Goal: Task Accomplishment & Management: Manage account settings

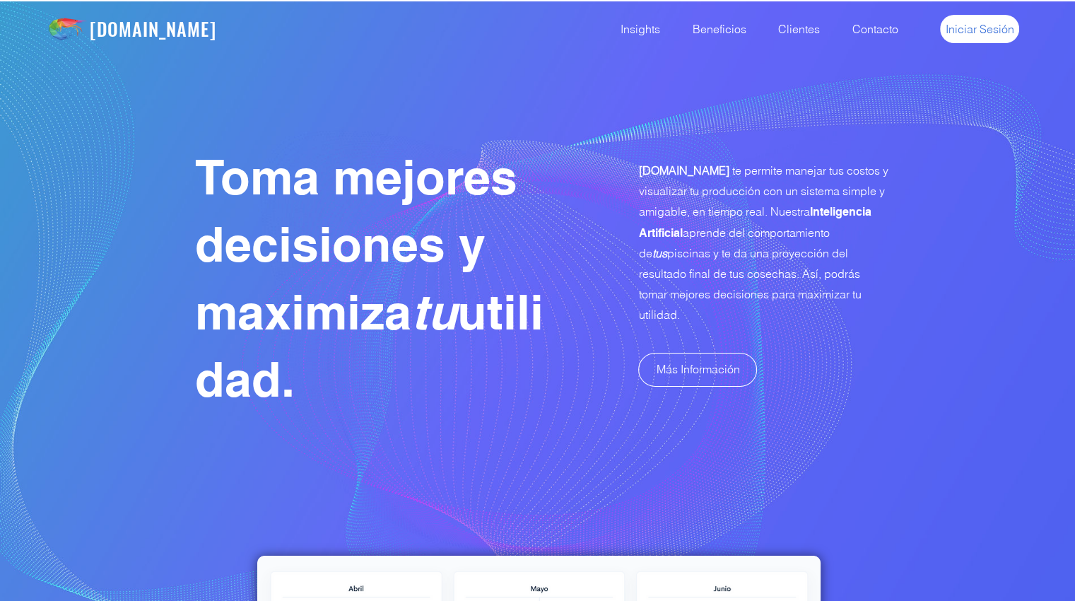
click at [973, 28] on span "Iniciar Sesión" at bounding box center [980, 29] width 69 height 16
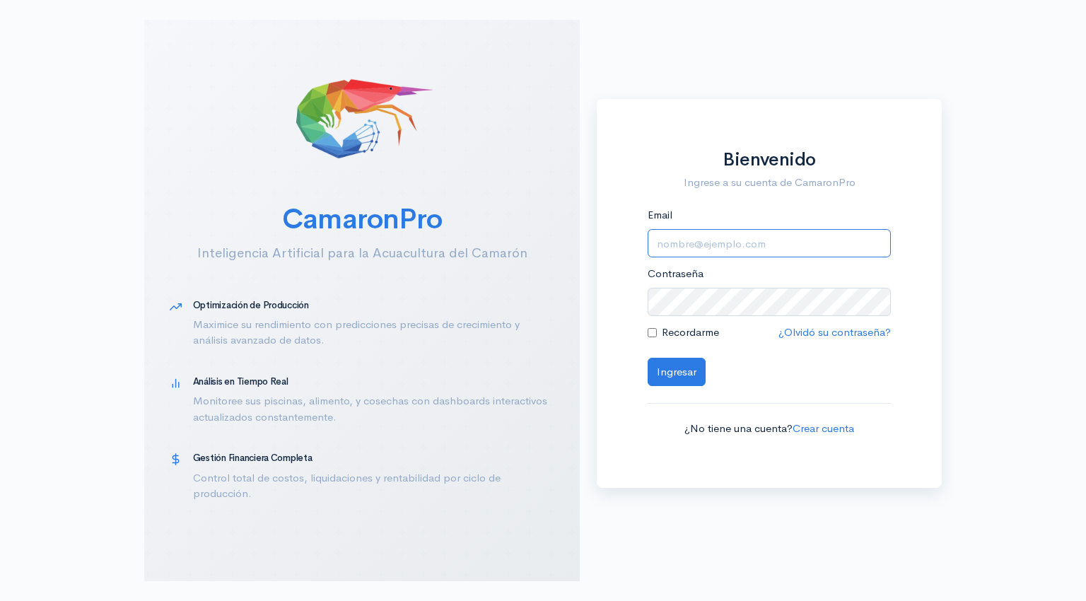
click at [684, 245] on input "Email" at bounding box center [769, 243] width 243 height 29
type input "[EMAIL_ADDRESS][DOMAIN_NAME]"
click at [672, 370] on button "Ingresar" at bounding box center [677, 372] width 58 height 29
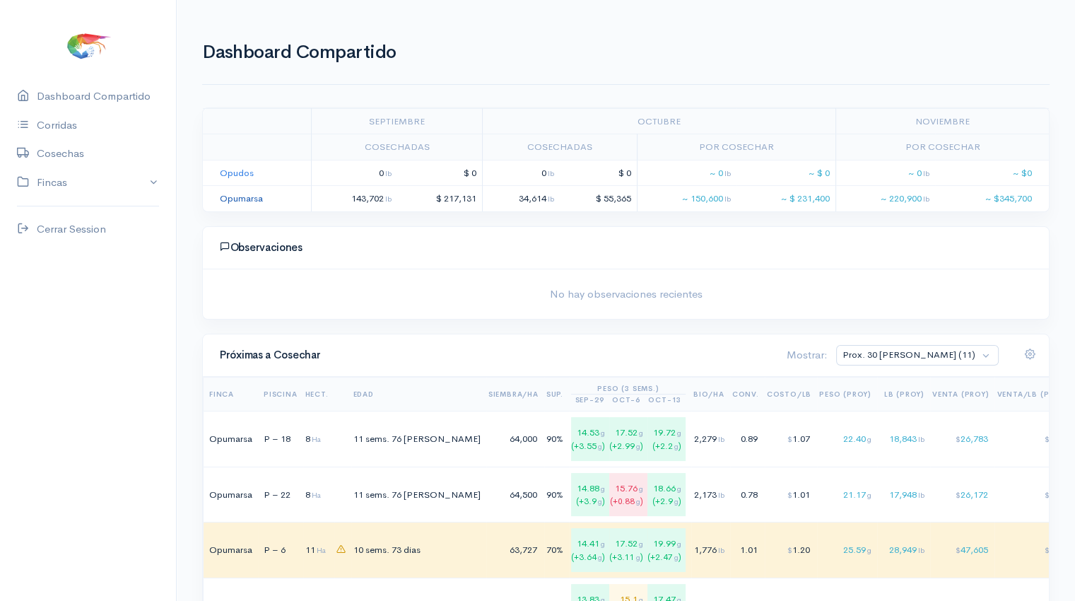
click at [246, 199] on link "Opumarsa" at bounding box center [241, 198] width 43 height 12
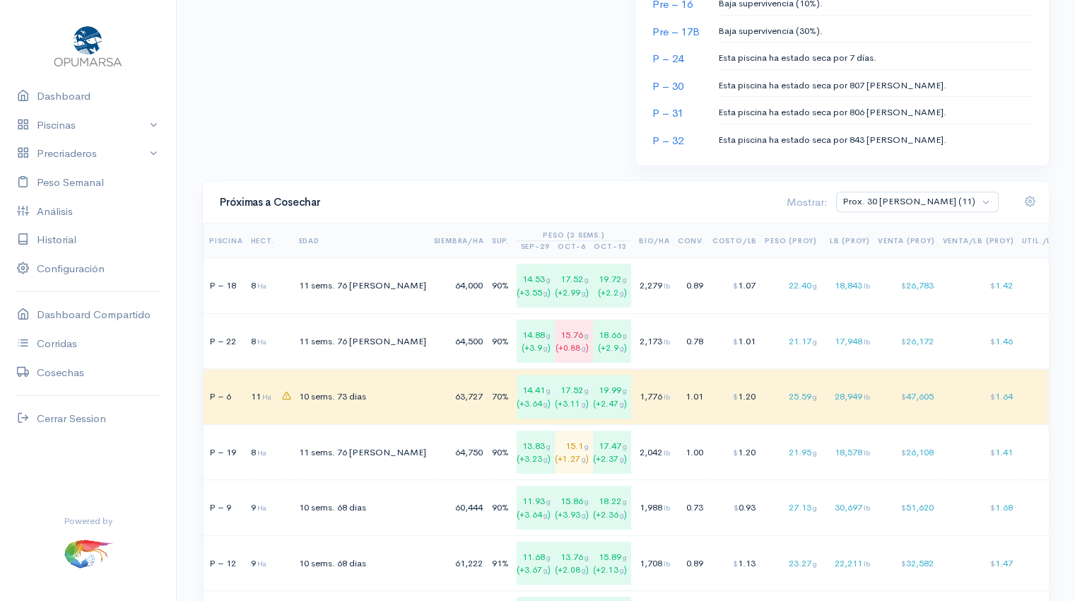
scroll to position [841, 0]
click at [637, 289] on td "2,279 lb" at bounding box center [656, 284] width 39 height 56
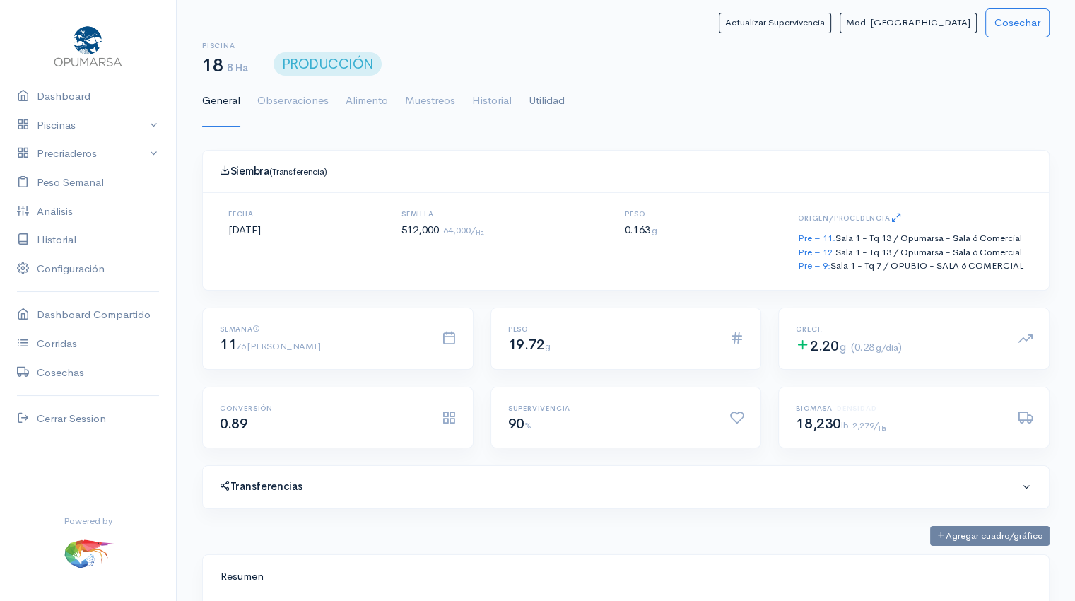
click at [541, 105] on link "Utilidad" at bounding box center [547, 101] width 36 height 51
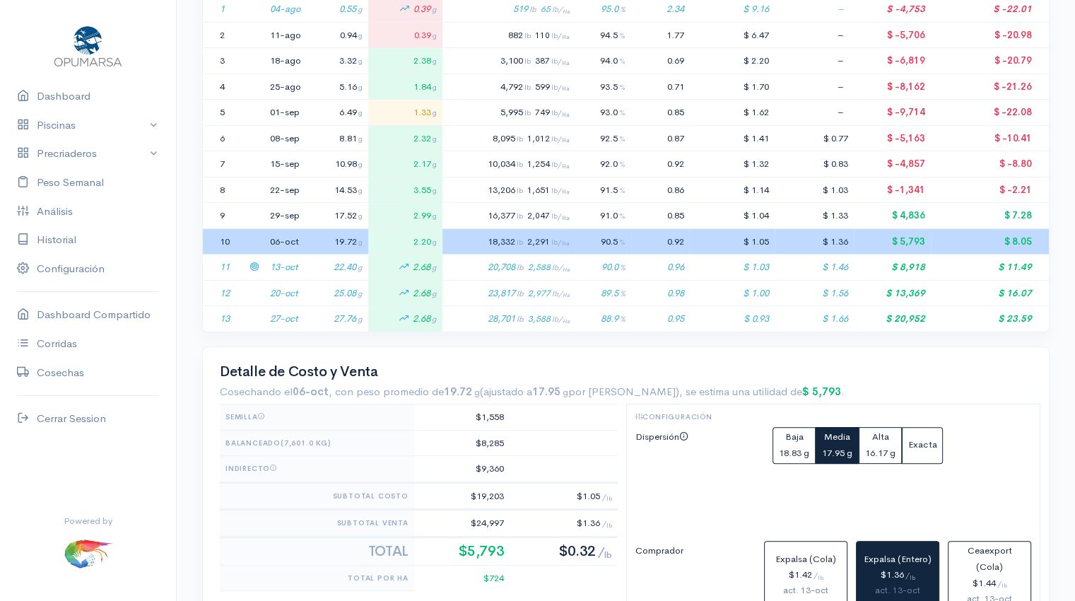
scroll to position [353, 0]
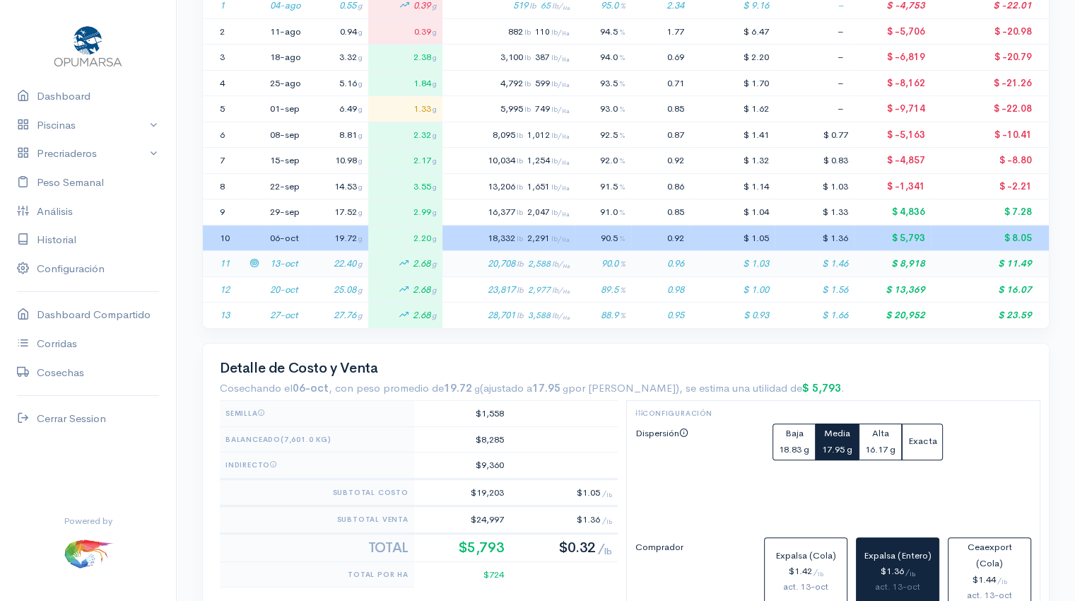
click at [302, 258] on td "13-oct" at bounding box center [285, 264] width 42 height 26
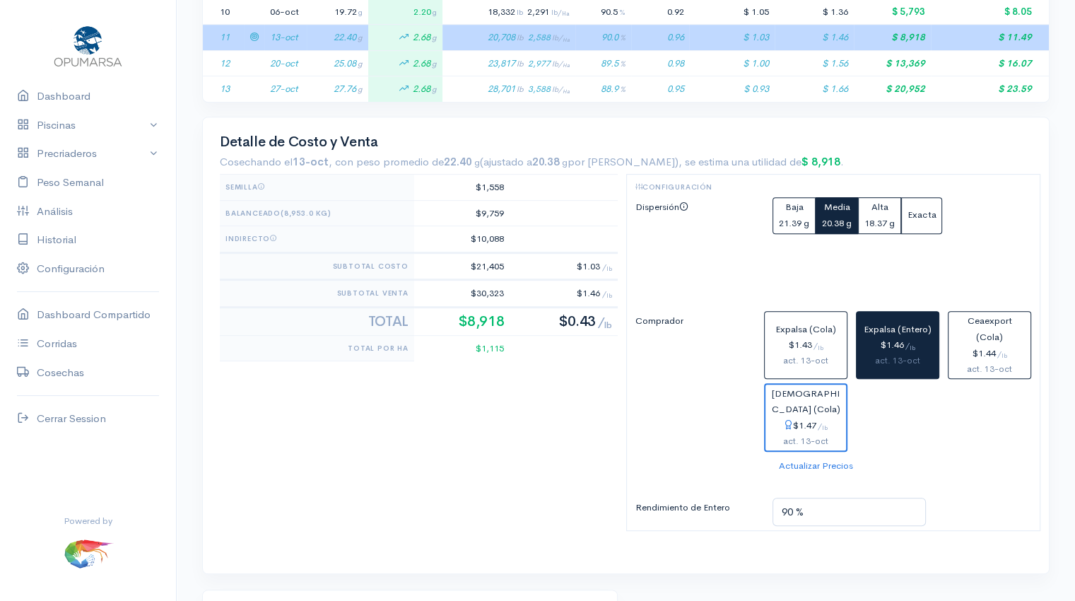
scroll to position [582, 0]
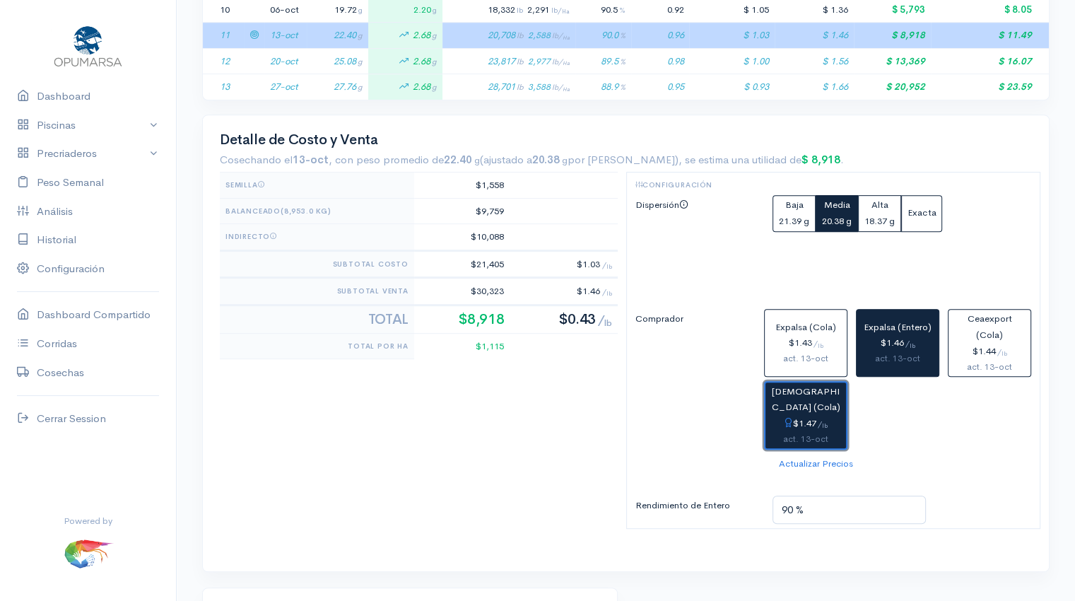
click at [807, 420] on div "$1.47 / lb" at bounding box center [805, 424] width 69 height 16
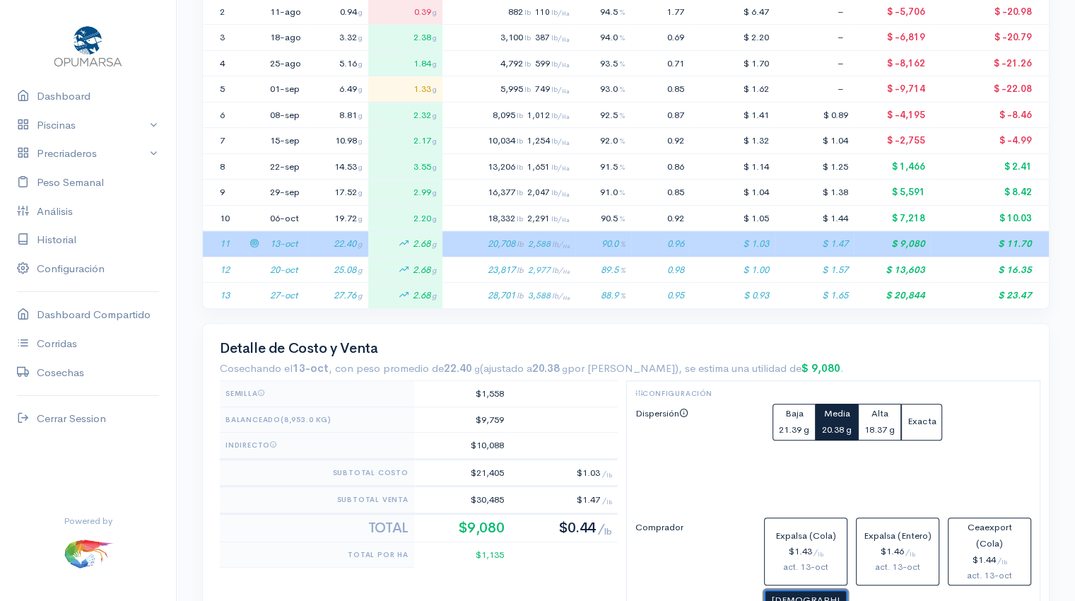
scroll to position [373, 0]
click at [789, 424] on small "21.39 g" at bounding box center [794, 429] width 30 height 12
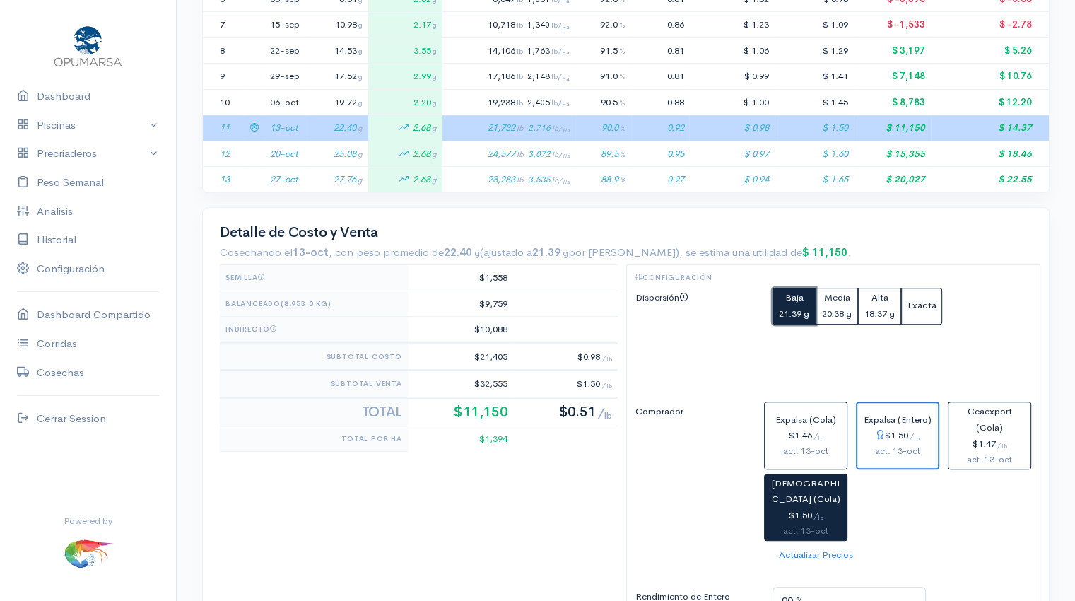
scroll to position [489, 0]
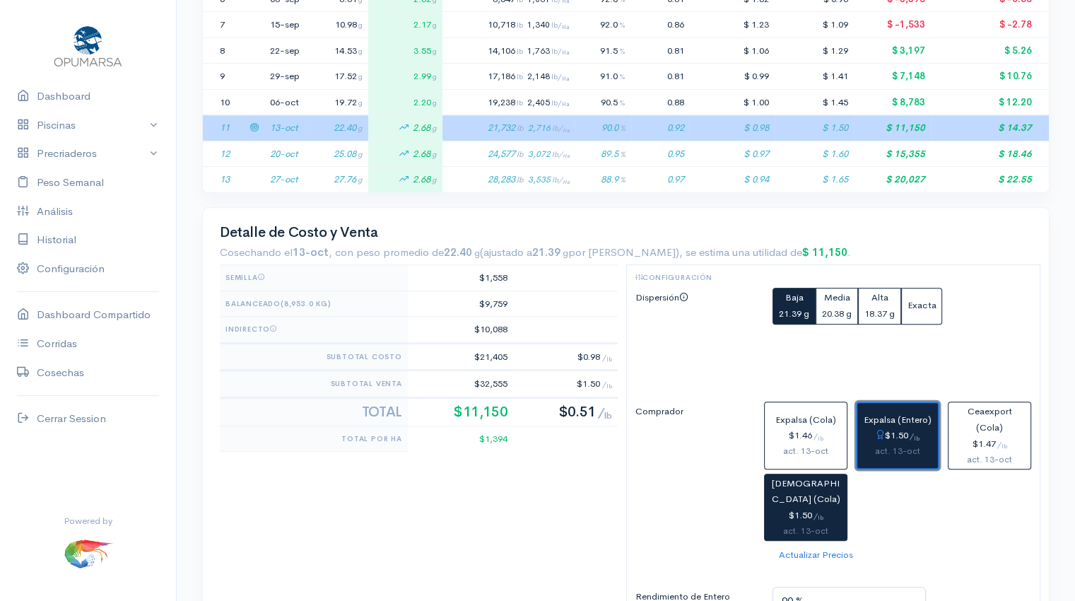
click at [901, 439] on div "$1.50 / lb" at bounding box center [897, 436] width 69 height 16
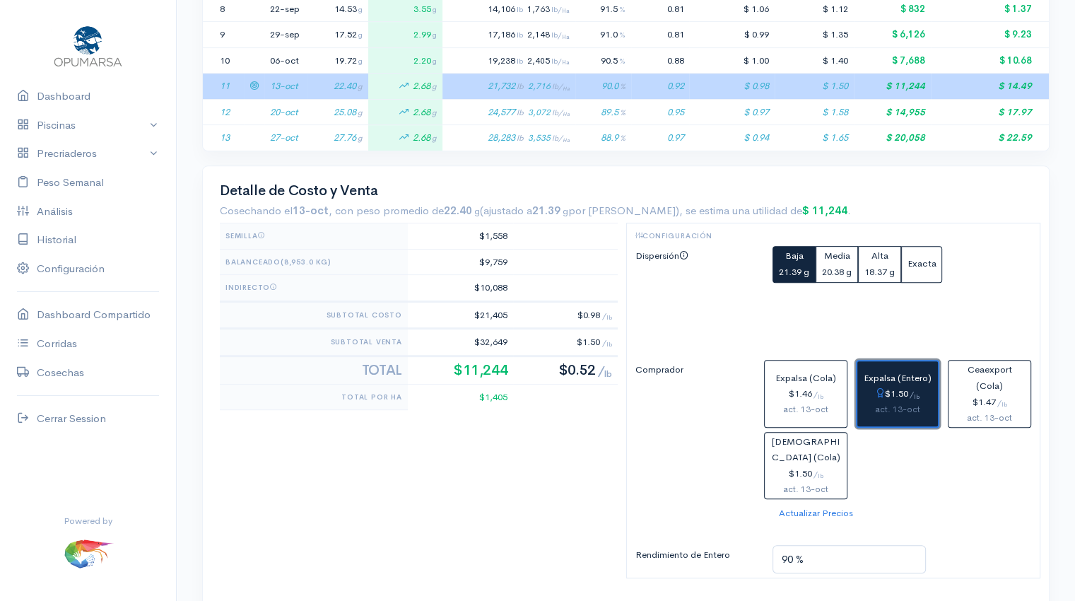
scroll to position [529, 0]
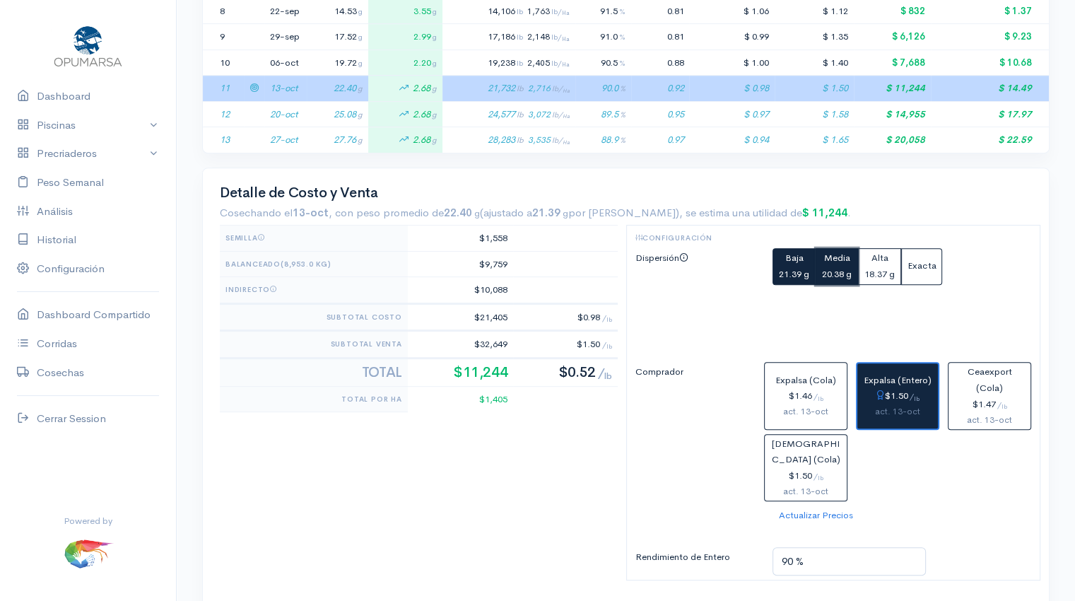
click at [834, 259] on span "Media" at bounding box center [837, 258] width 26 height 12
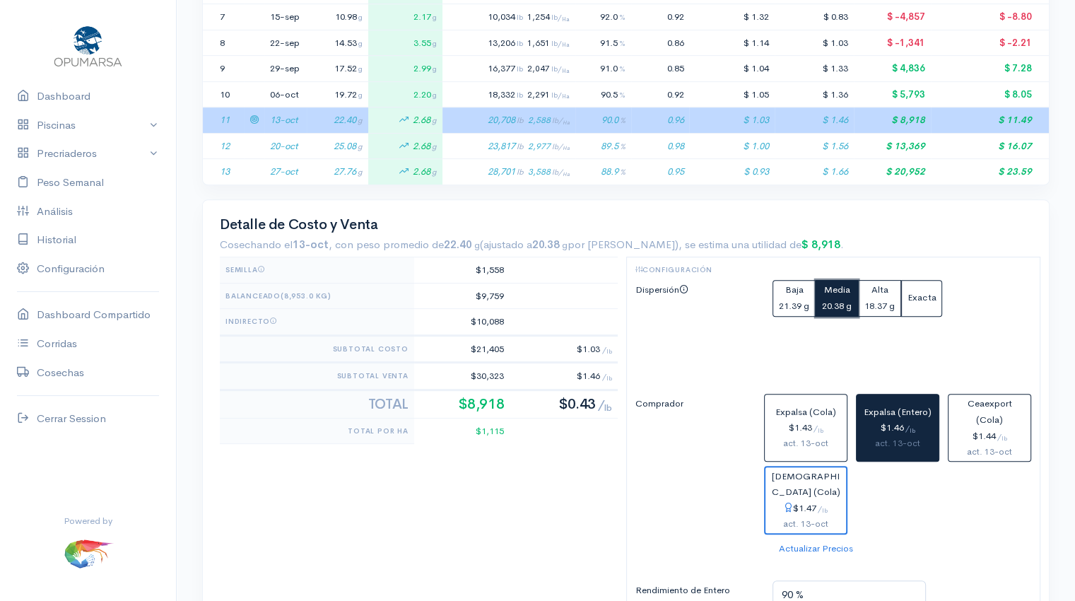
scroll to position [500, 0]
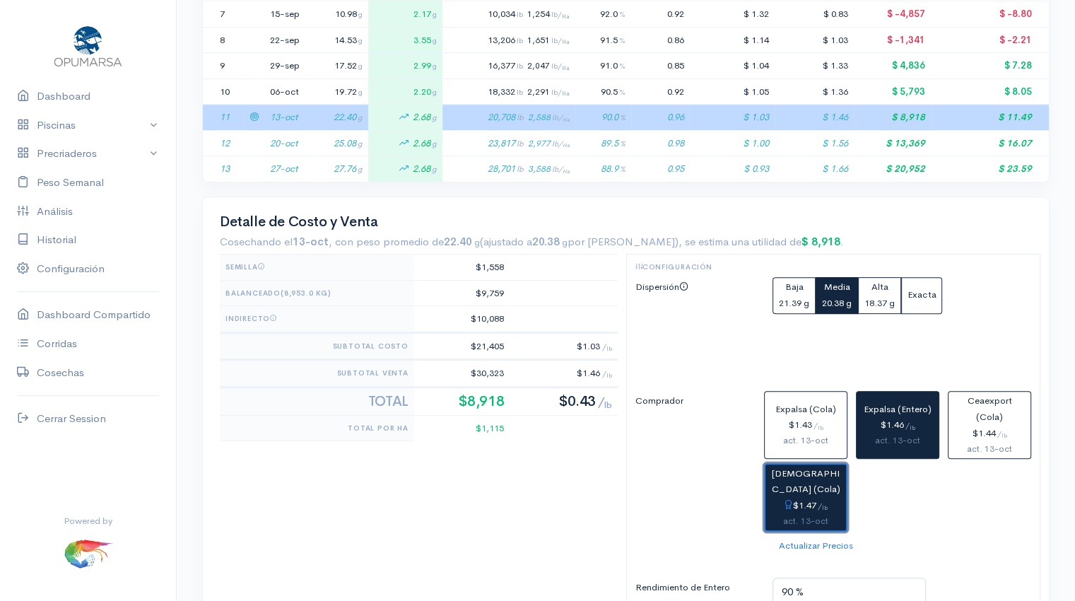
click at [802, 498] on div "$1.47 / lb" at bounding box center [805, 506] width 69 height 16
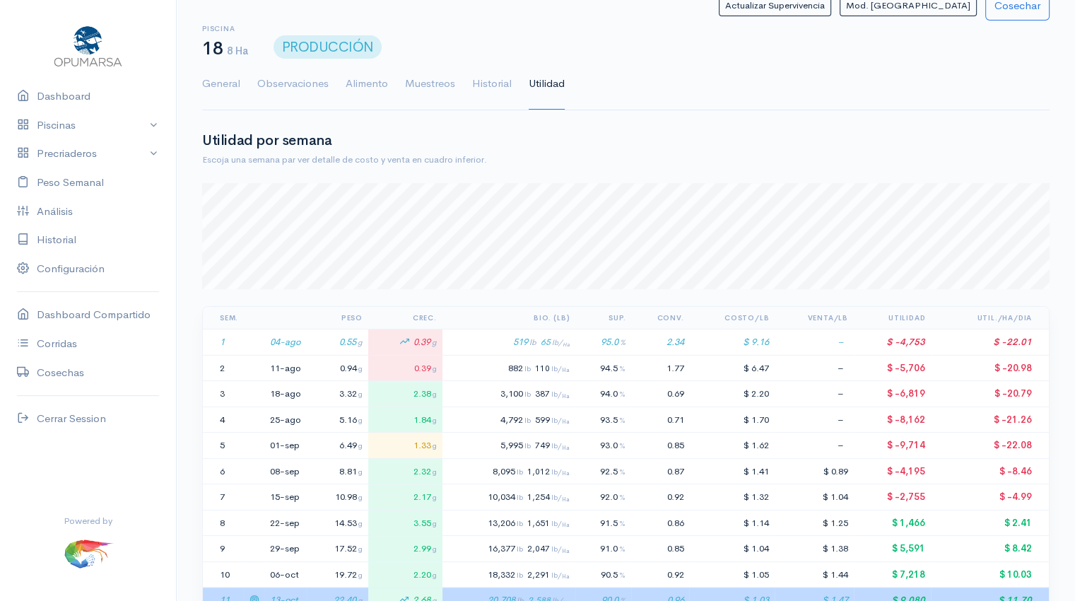
scroll to position [0, 0]
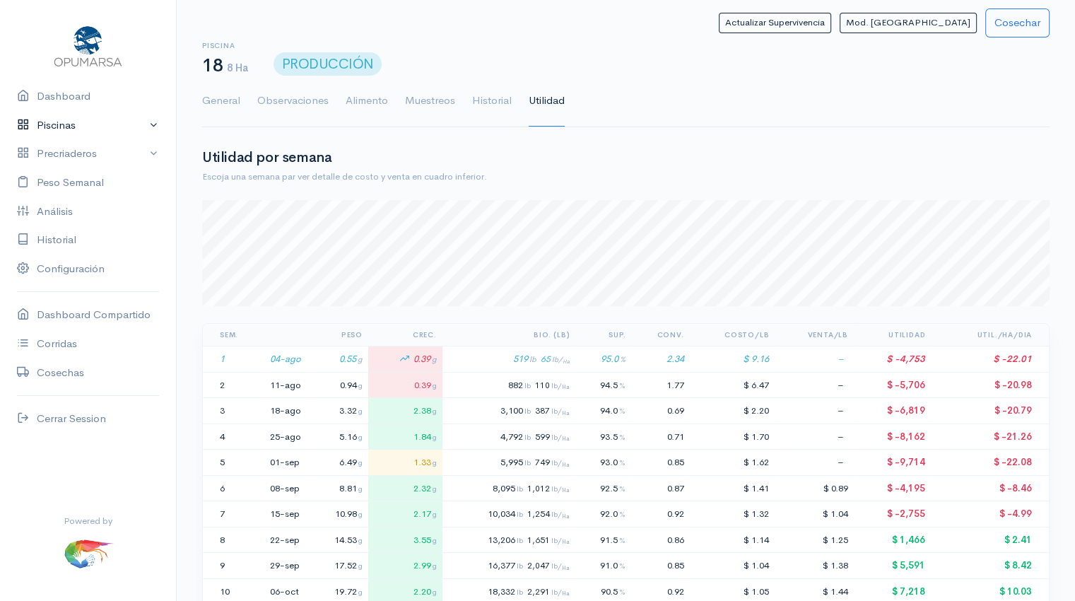
click at [74, 131] on link "Piscinas" at bounding box center [88, 125] width 176 height 29
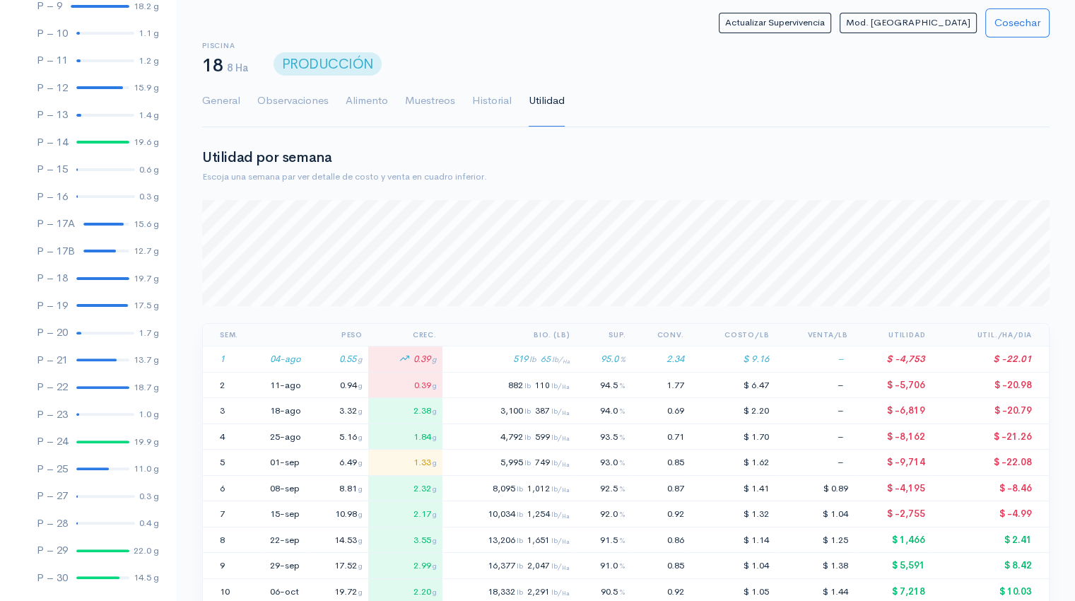
scroll to position [368, 0]
click at [100, 303] on div at bounding box center [102, 302] width 52 height 3
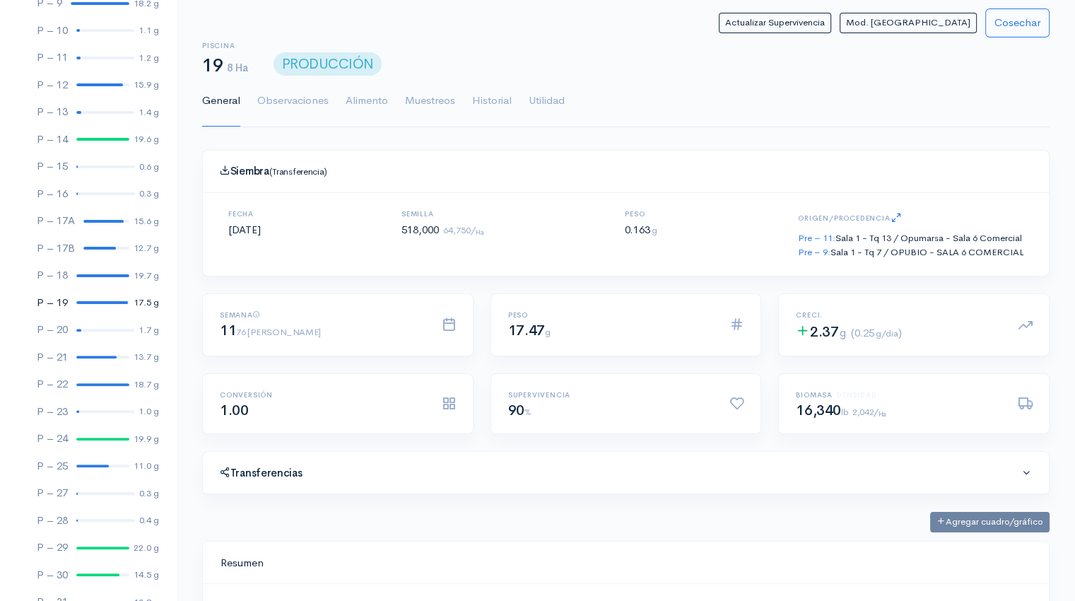
scroll to position [212, 812]
click at [546, 93] on link "Utilidad" at bounding box center [547, 101] width 36 height 51
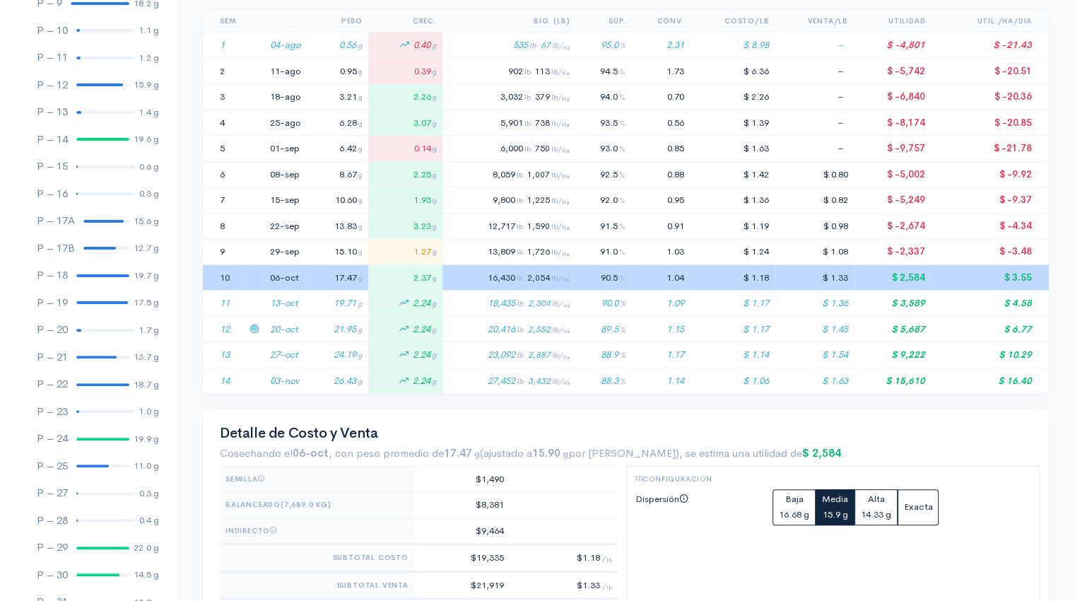
scroll to position [352, 0]
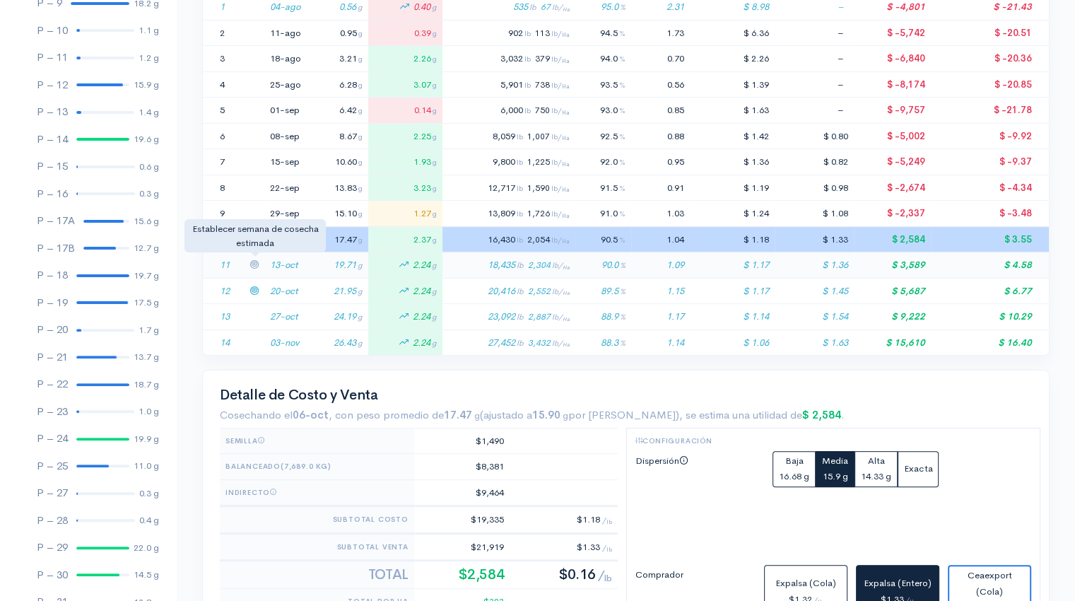
click at [255, 261] on icon at bounding box center [254, 263] width 9 height 9
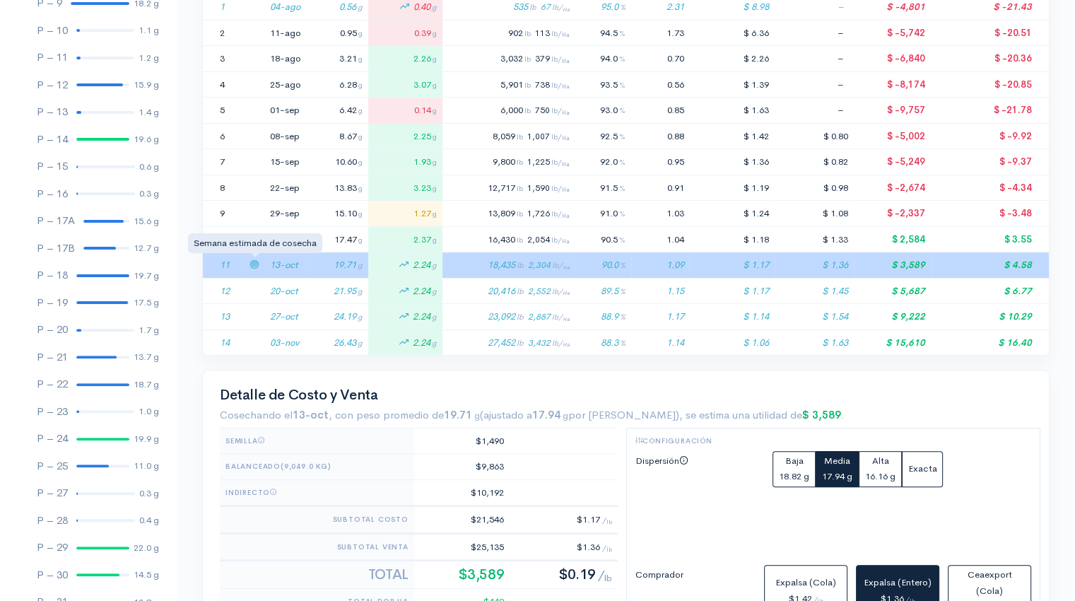
click at [255, 261] on icon at bounding box center [254, 263] width 9 height 9
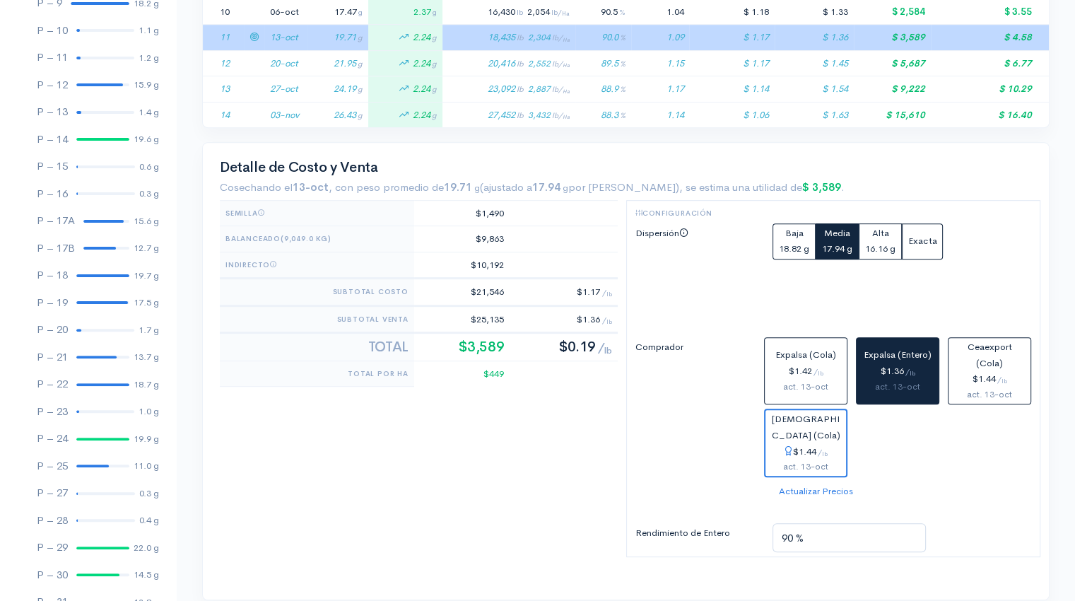
scroll to position [594, 0]
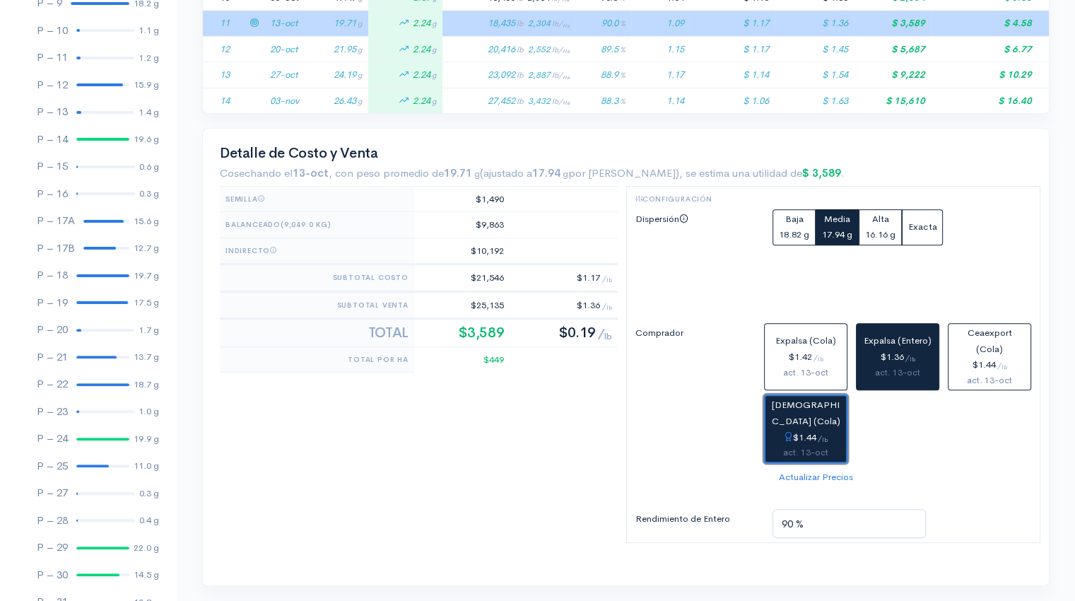
click at [823, 433] on span "/ lb" at bounding box center [823, 438] width 10 height 10
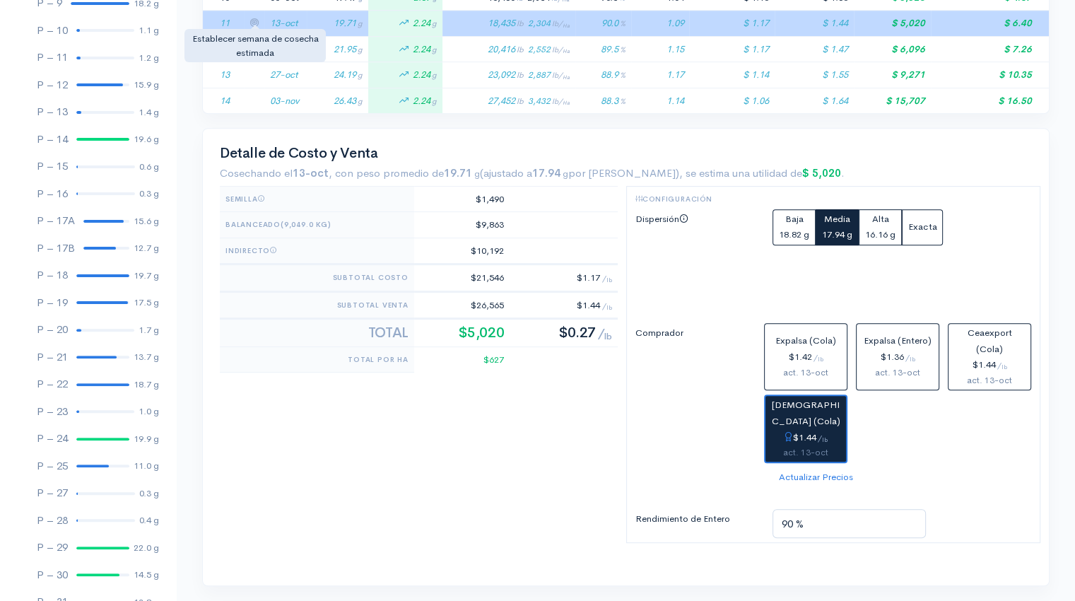
click at [252, 18] on icon at bounding box center [254, 22] width 9 height 9
click at [785, 224] on button "Baja 18.82 g" at bounding box center [794, 227] width 43 height 37
click at [256, 21] on icon at bounding box center [254, 22] width 9 height 9
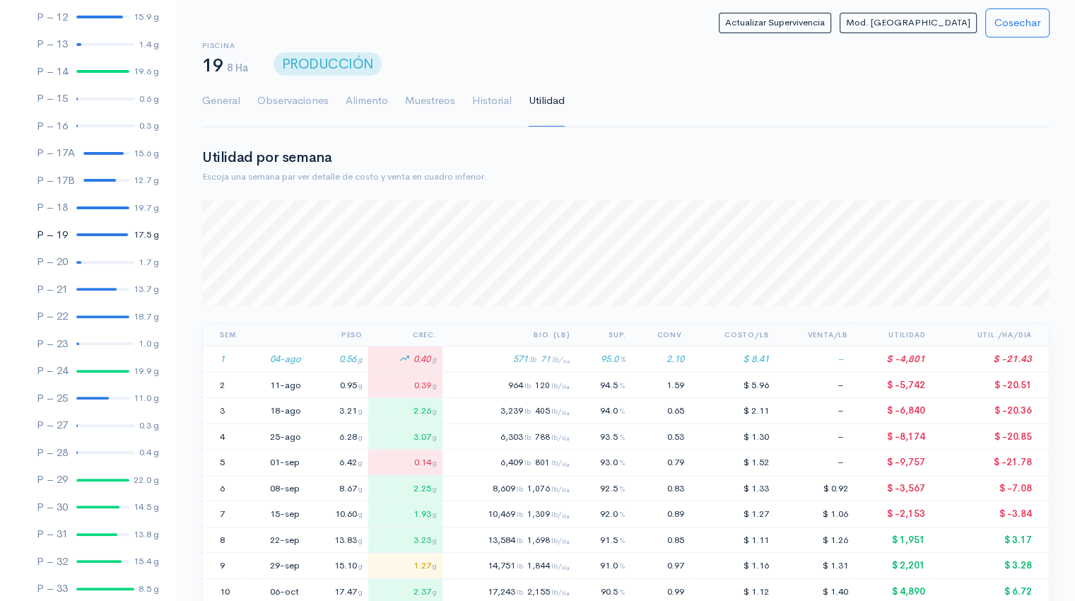
scroll to position [435, 0]
click at [105, 318] on link "P – 22 18.7 g" at bounding box center [88, 317] width 176 height 28
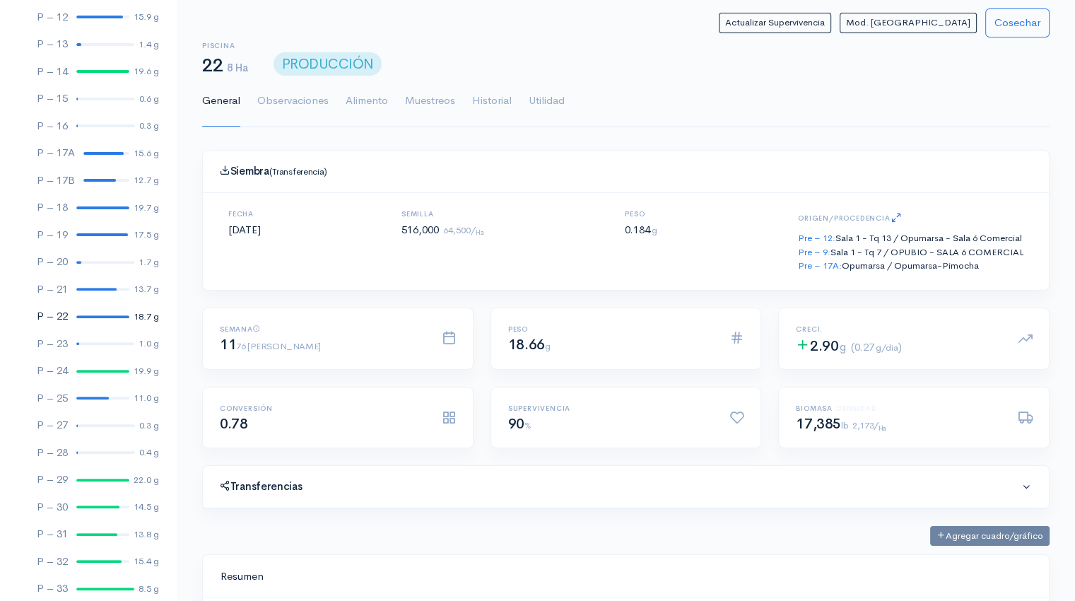
scroll to position [212, 812]
click at [556, 105] on link "Utilidad" at bounding box center [547, 101] width 36 height 51
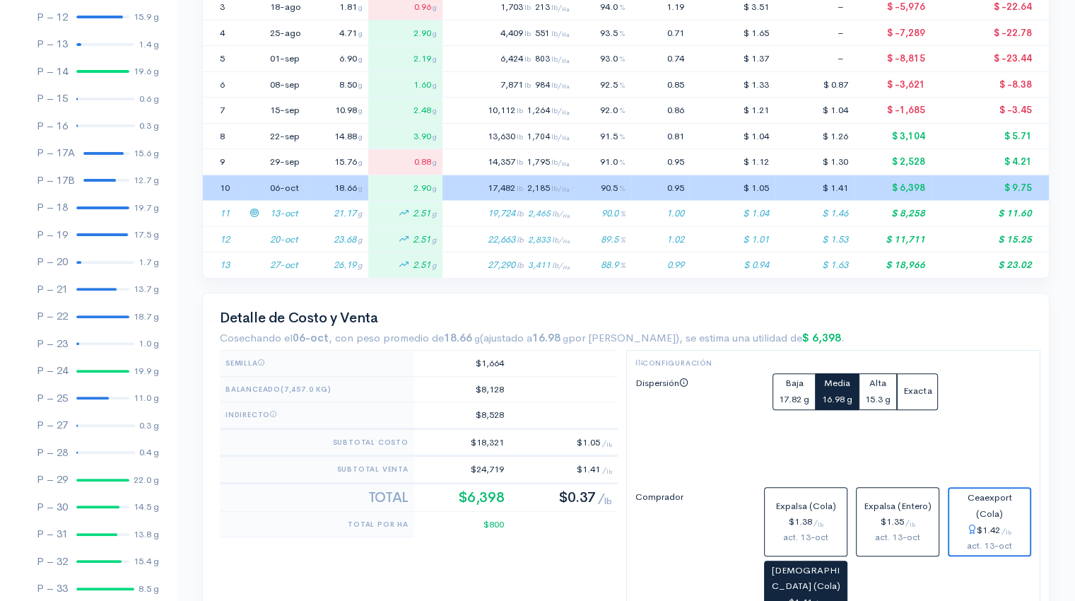
scroll to position [404, 0]
click at [305, 211] on td "13-oct" at bounding box center [285, 213] width 42 height 26
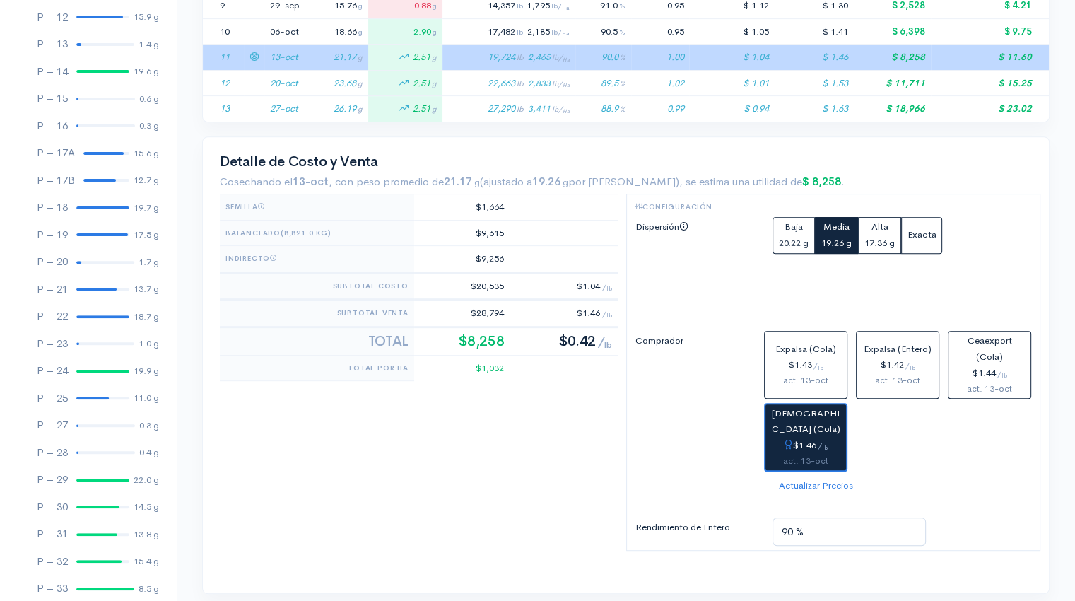
scroll to position [563, 0]
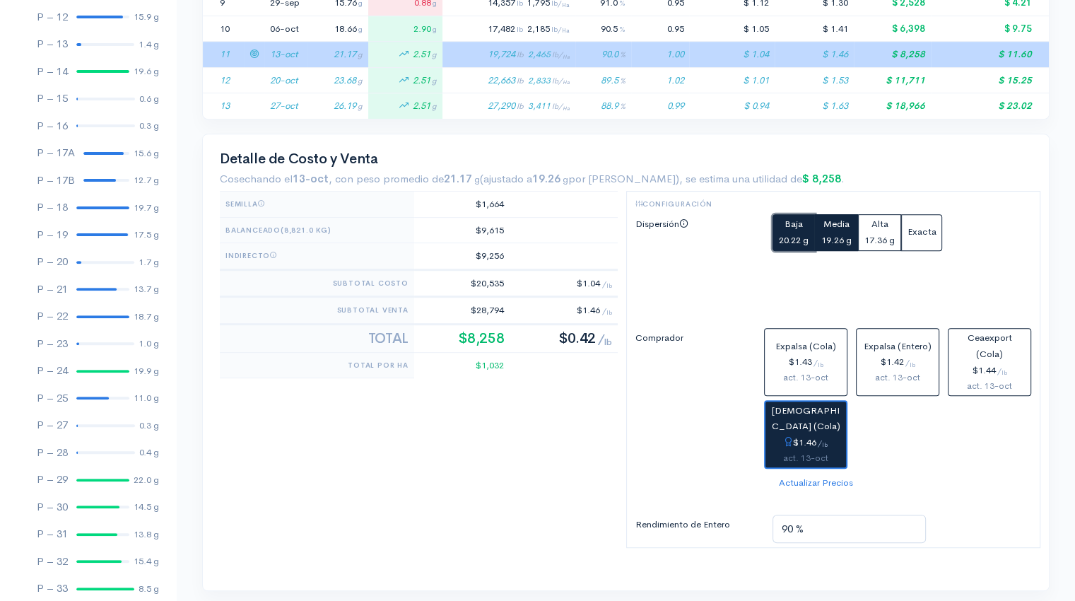
click at [789, 235] on small "20.22 g" at bounding box center [794, 240] width 30 height 12
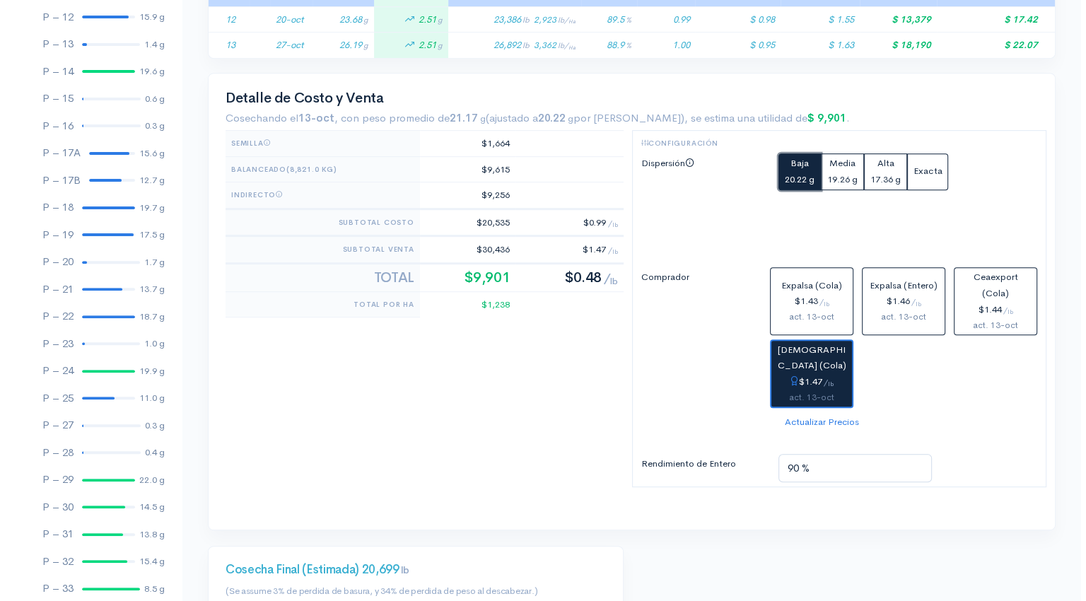
scroll to position [642, 0]
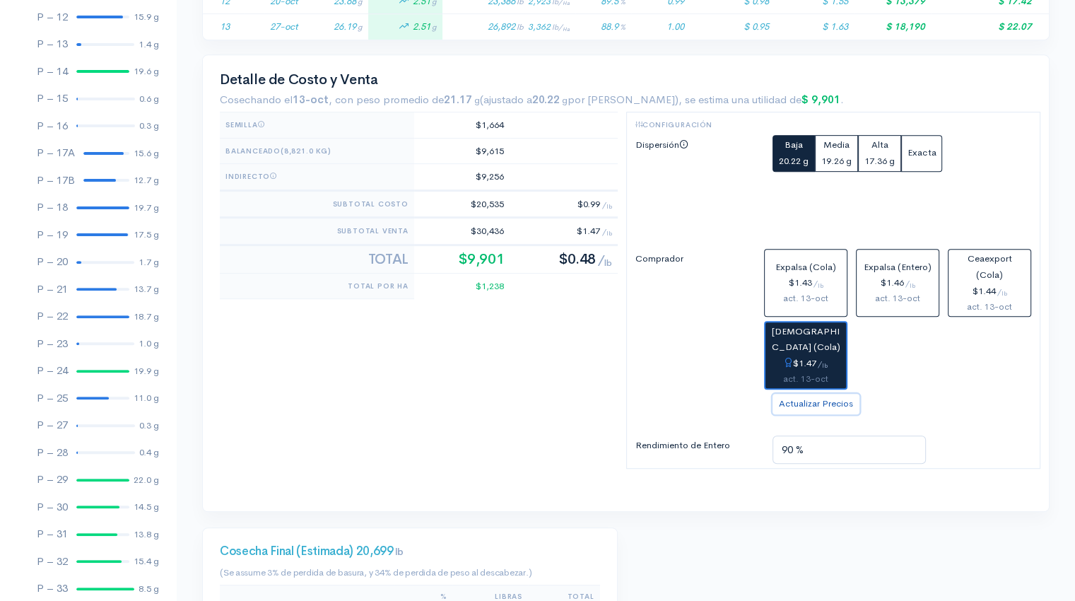
click at [812, 402] on button "Actualizar Precios" at bounding box center [816, 404] width 87 height 21
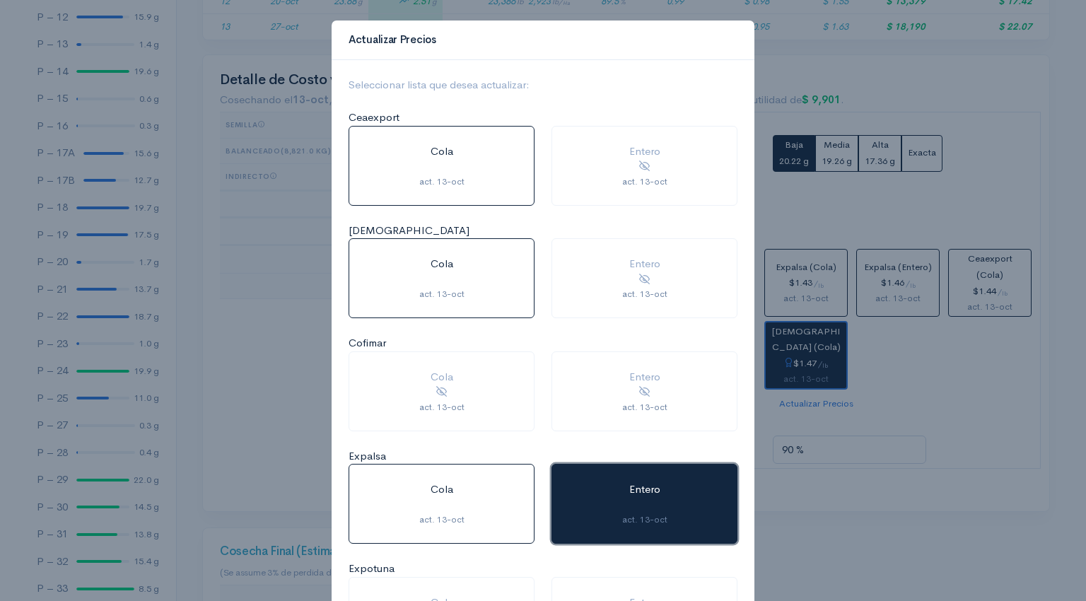
click at [667, 520] on div "act. 13-oct" at bounding box center [644, 519] width 151 height 13
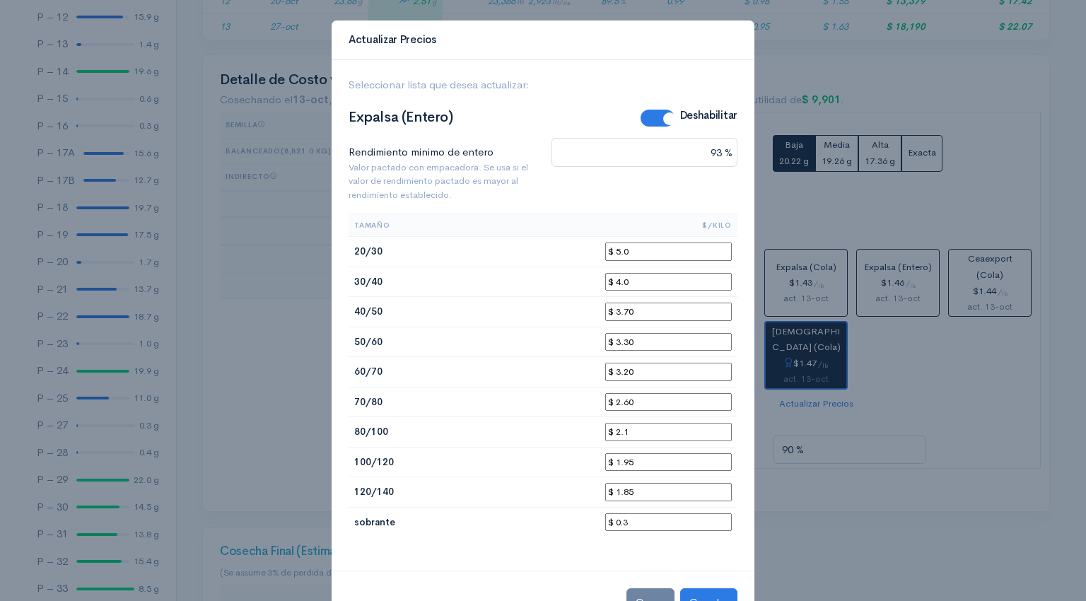
scroll to position [45, 0]
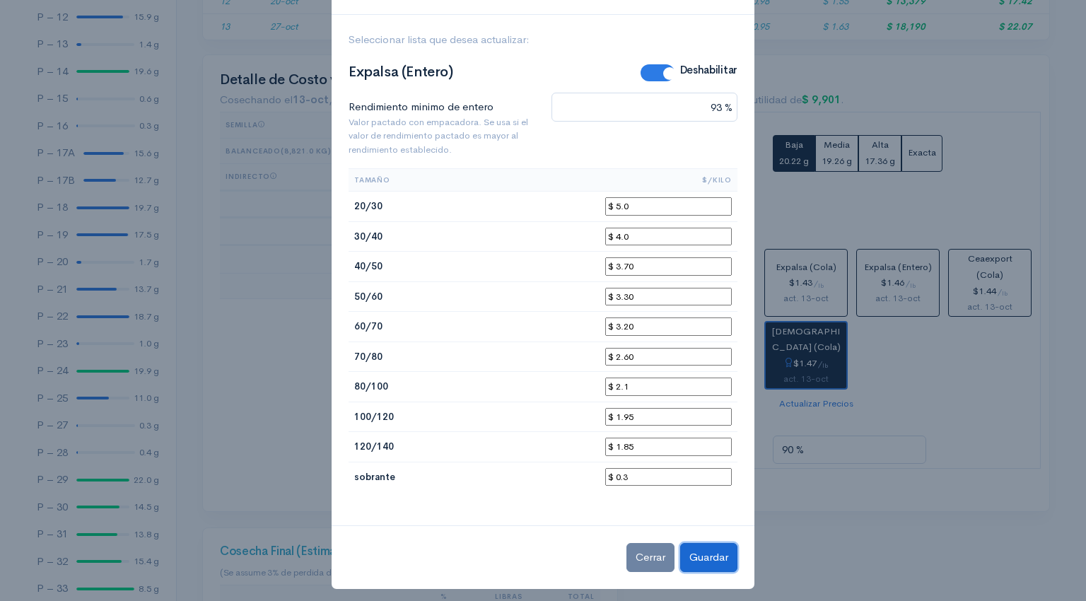
click at [707, 549] on button "Guardar" at bounding box center [708, 557] width 57 height 29
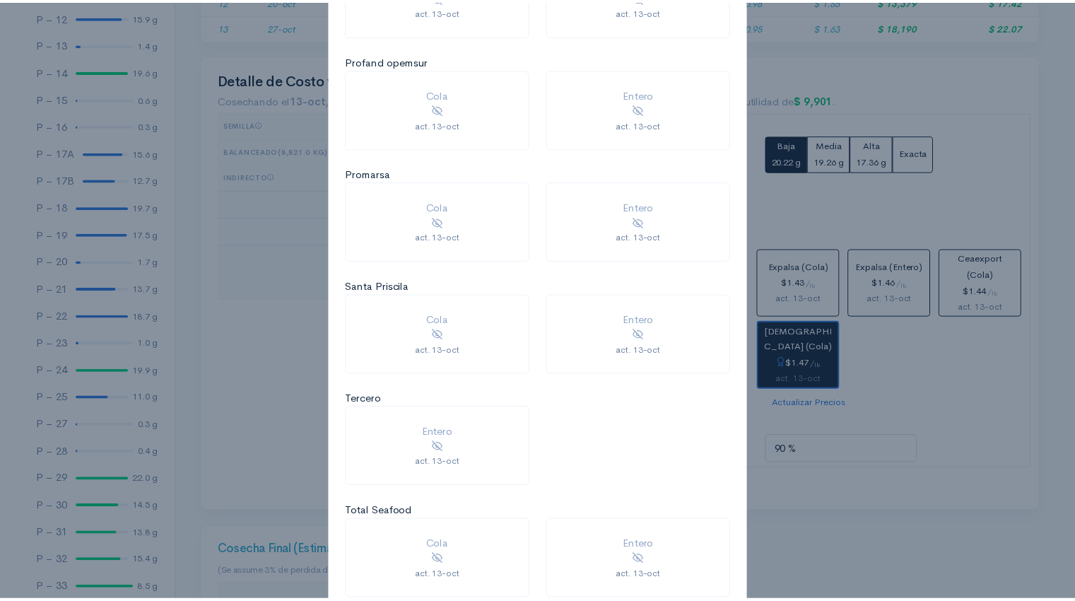
scroll to position [1296, 0]
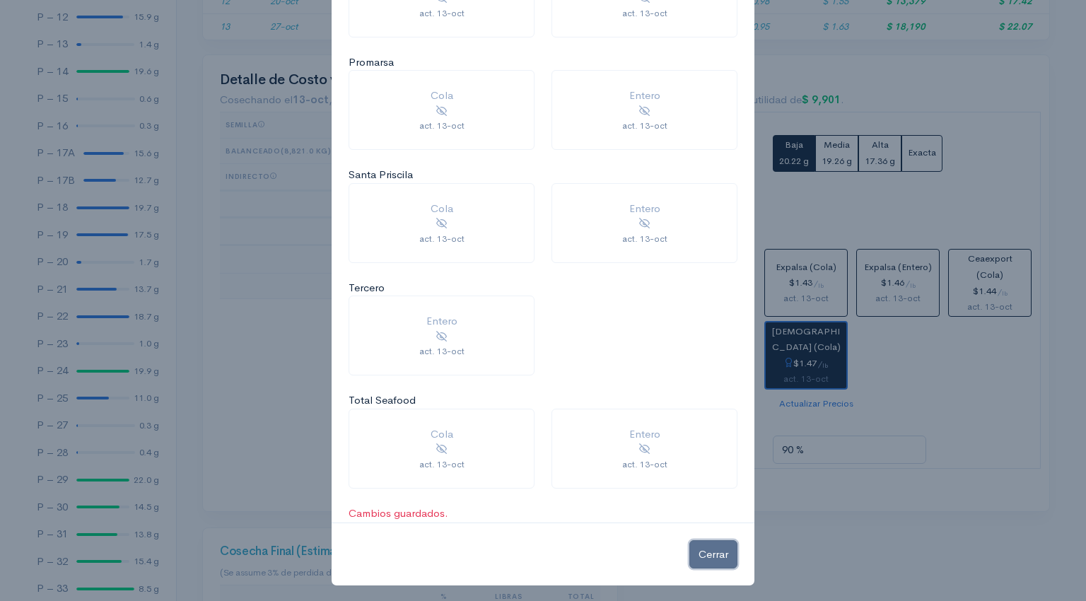
click at [692, 546] on button "Cerrar" at bounding box center [713, 554] width 48 height 29
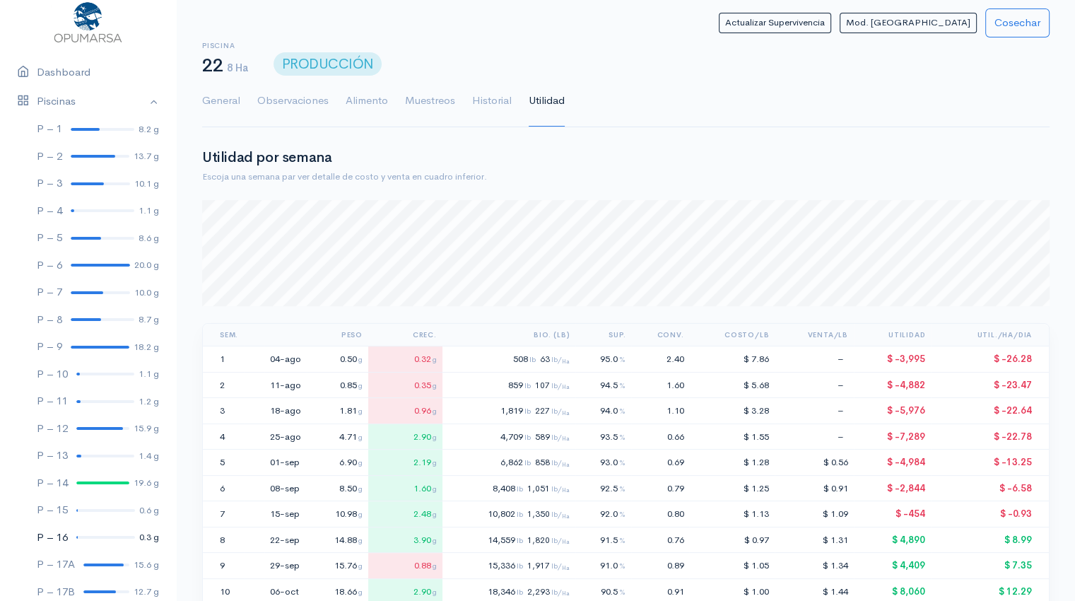
scroll to position [0, 0]
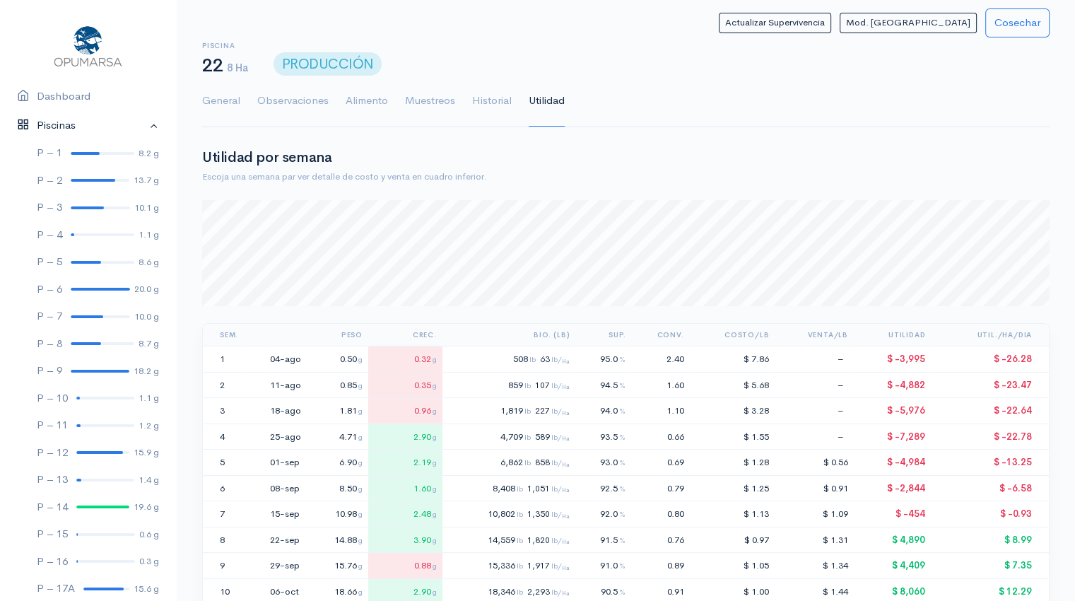
click at [60, 122] on link "Piscinas" at bounding box center [88, 125] width 176 height 29
